Goal: Transaction & Acquisition: Purchase product/service

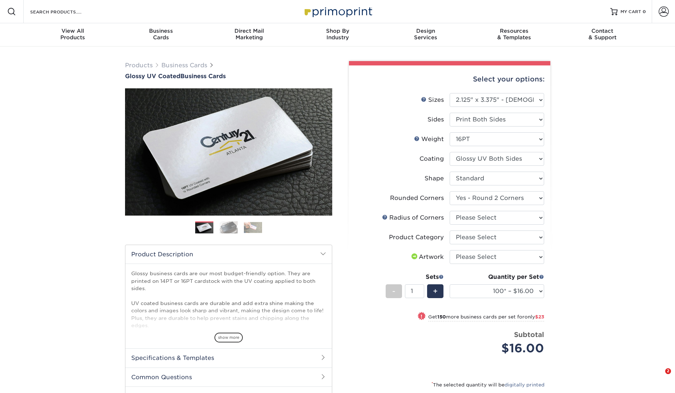
select select "2.12x3.38"
select select "76a3b848-63b4-4449-aad1-d9e81d5a60f5"
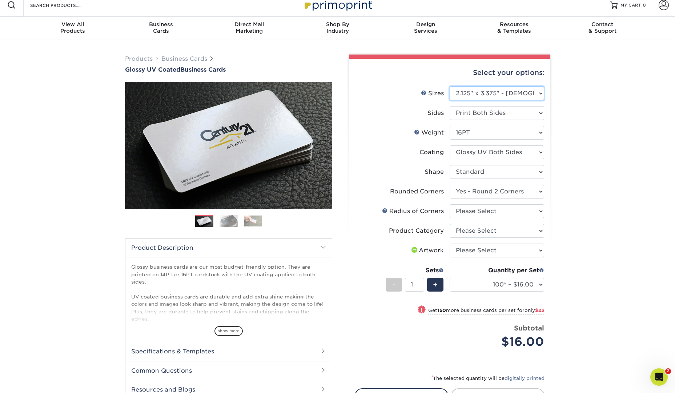
click at [531, 92] on select "Please Select 1.5" x 3.5" - Mini 1.75" x 3.5" - Mini 2" x 2" - Square 2" x 3" -…" at bounding box center [497, 94] width 95 height 14
select select "2.50x2.50"
click at [450, 87] on select "Please Select 1.5" x 3.5" - Mini 1.75" x 3.5" - Mini 2" x 2" - Square 2" x 3" -…" at bounding box center [497, 94] width 95 height 14
select select "-1"
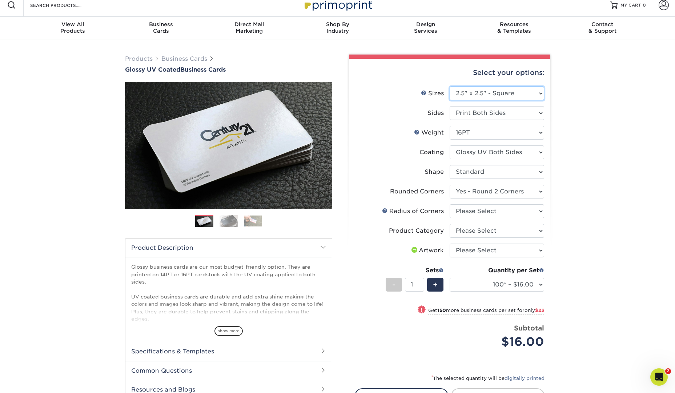
select select
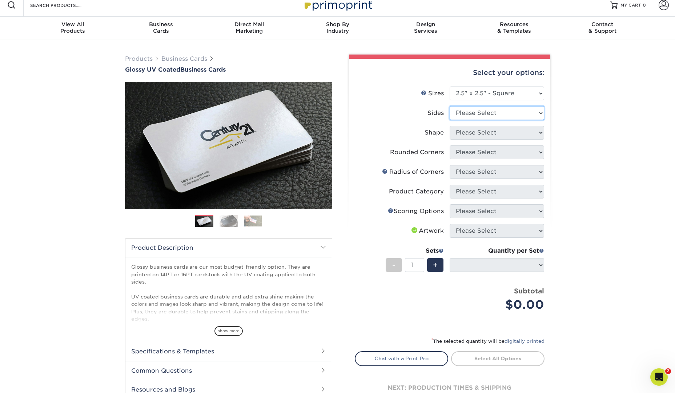
click at [522, 112] on select "Please Select Print Both Sides Print Front Only" at bounding box center [497, 113] width 95 height 14
select select "32d3c223-f82c-492b-b915-ba065a00862f"
click at [450, 106] on select "Please Select Print Both Sides Print Front Only" at bounding box center [497, 113] width 95 height 14
select select
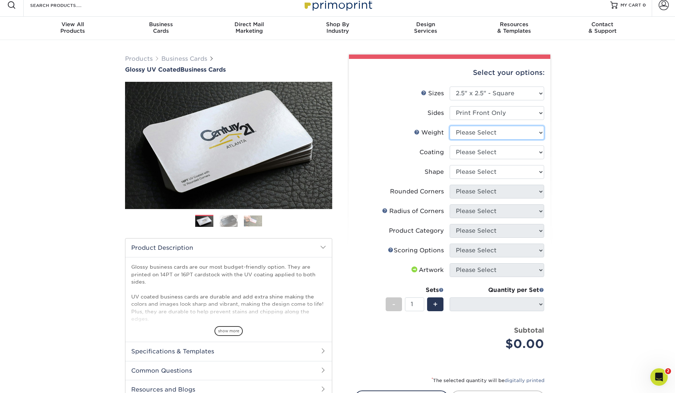
click at [503, 131] on select "Please Select 14PT 16PT" at bounding box center [497, 133] width 95 height 14
select select "16PT"
click at [450, 126] on select "Please Select 14PT 16PT" at bounding box center [497, 133] width 95 height 14
select select
click at [496, 149] on select at bounding box center [497, 152] width 95 height 14
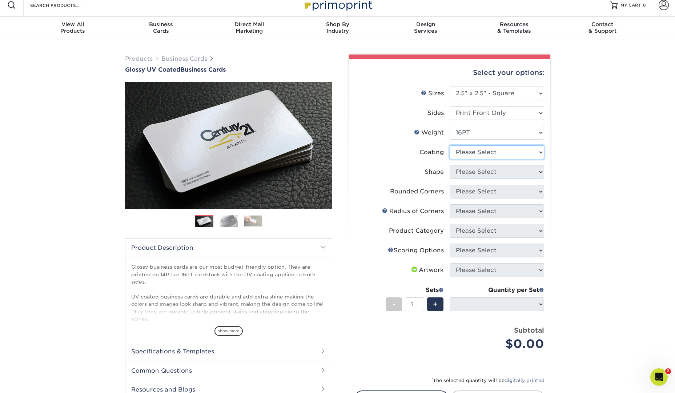
select select "1e8116af-acfc-44b1-83dc-8181aa338834"
click at [450, 145] on select at bounding box center [497, 152] width 95 height 14
select select
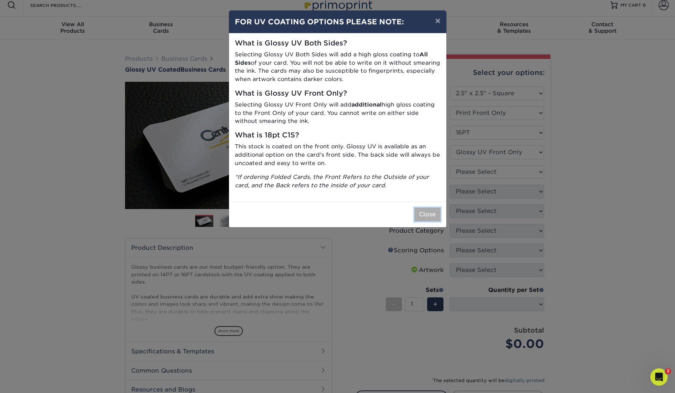
click at [434, 210] on button "Close" at bounding box center [427, 215] width 26 height 14
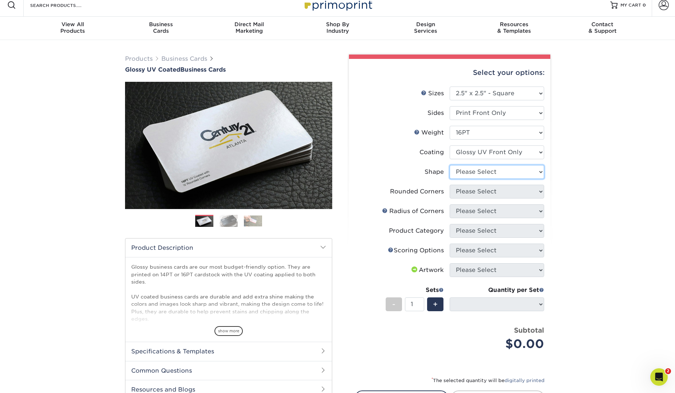
click at [507, 173] on select "Please Select Standard" at bounding box center [497, 172] width 95 height 14
select select "standard"
click at [450, 165] on select "Please Select Standard" at bounding box center [497, 172] width 95 height 14
select select
click at [516, 192] on select "Please Select Yes - Round 2 Corners Yes - Round 4 Corners No" at bounding box center [497, 192] width 95 height 14
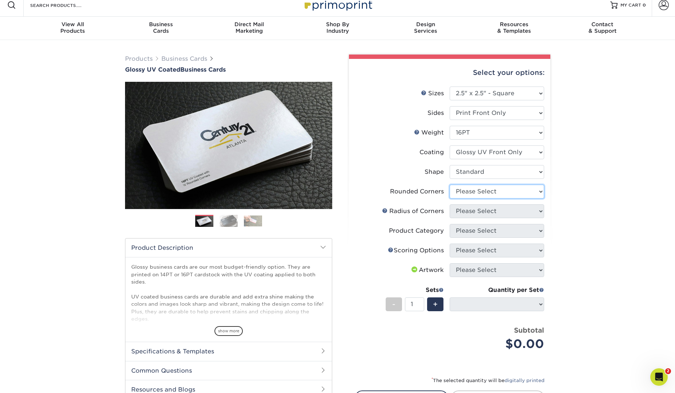
select select "0"
click at [450, 185] on select "Please Select Yes - Round 2 Corners Yes - Round 4 Corners No" at bounding box center [497, 192] width 95 height 14
select select "-1"
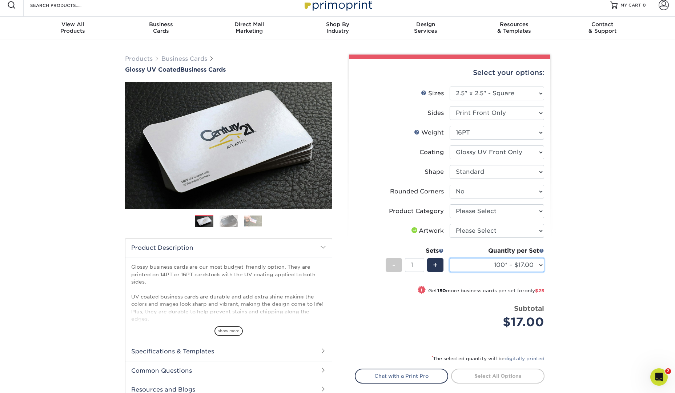
click at [533, 261] on select "100* – $17.00 250* – $42.00 500 – $84.00 1000 – $104.00 2500 – $203.00 5000 – $…" at bounding box center [497, 265] width 95 height 14
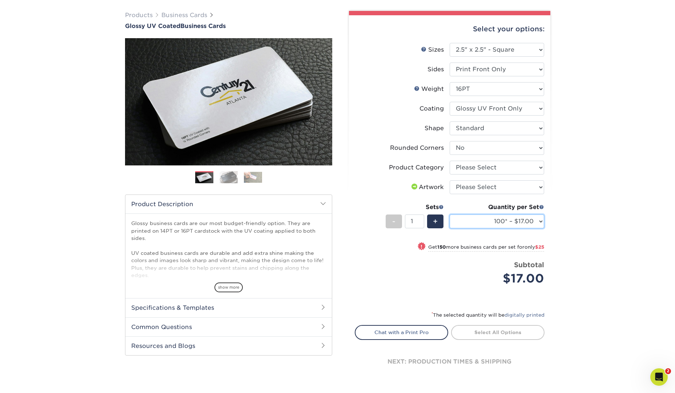
scroll to position [43, 0]
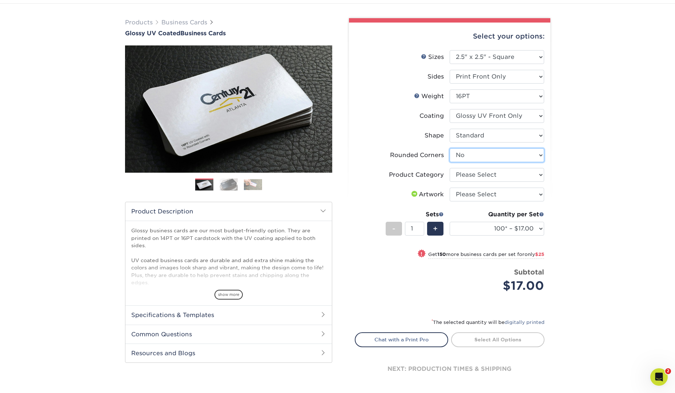
click at [518, 156] on select "Please Select Yes - Round 2 Corners Yes - Round 4 Corners No" at bounding box center [497, 155] width 95 height 14
select select "7672df9e-0e0a-464d-8e1f-920c575e4da3"
click at [450, 148] on select "Please Select Yes - Round 2 Corners Yes - Round 4 Corners No" at bounding box center [497, 155] width 95 height 14
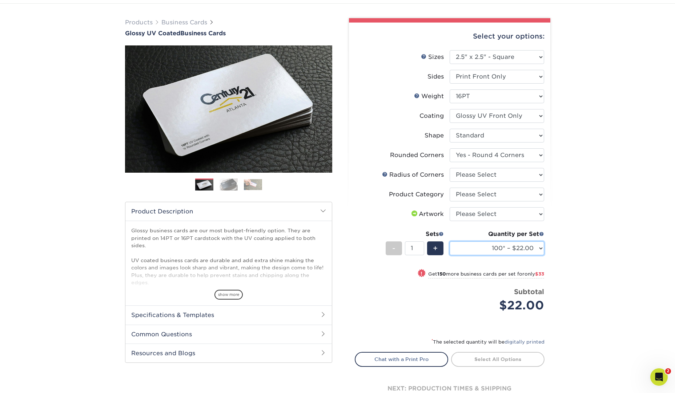
click at [529, 249] on select "100* – $22.00 250* – $55.00 500 – $109.00 1000 – $139.00 2500 – $252.00 5000 – …" at bounding box center [497, 248] width 95 height 14
click at [527, 253] on select "100* – $22.00 250* – $55.00 500 – $109.00 1000 – $139.00 2500 – $252.00 5000 – …" at bounding box center [497, 248] width 95 height 14
